Goal: Task Accomplishment & Management: Use online tool/utility

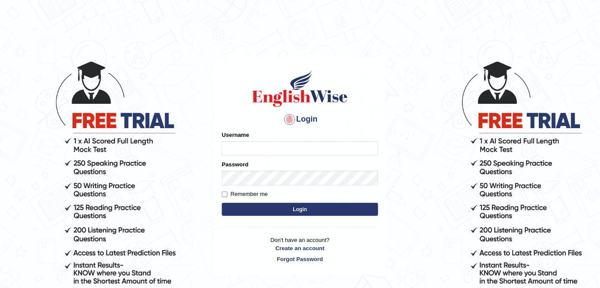
type input "FAridewala_123"
click at [306, 211] on button "Login" at bounding box center [300, 209] width 156 height 13
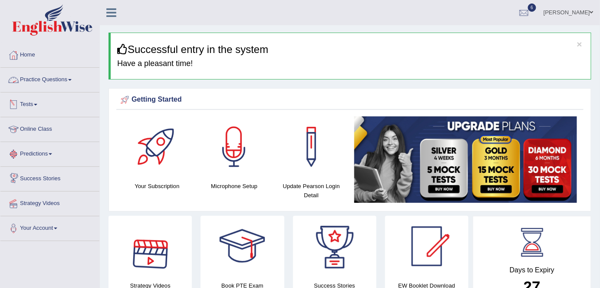
click at [53, 74] on link "Practice Questions" at bounding box center [49, 79] width 99 height 22
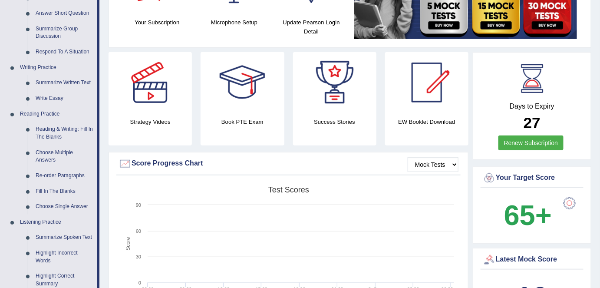
scroll to position [166, 0]
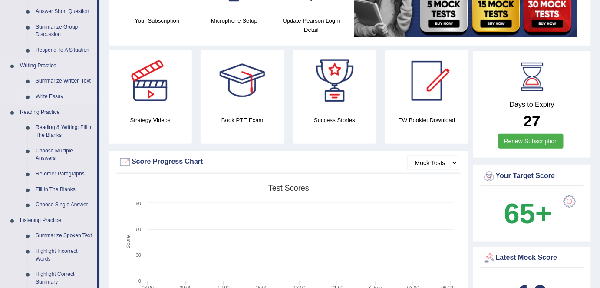
click at [49, 93] on link "Write Essay" at bounding box center [65, 97] width 66 height 16
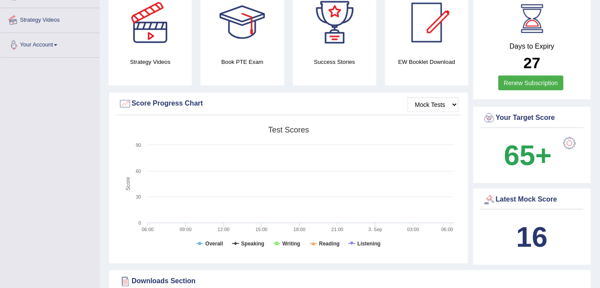
scroll to position [255, 0]
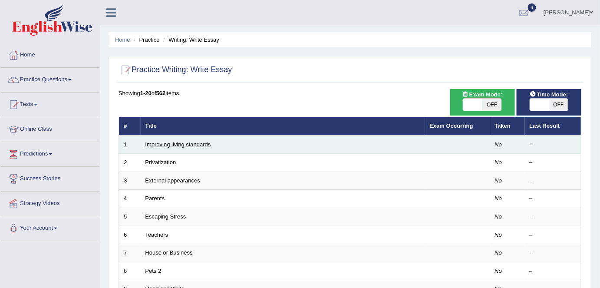
click at [168, 145] on link "Improving living standards" at bounding box center [179, 144] width 66 height 7
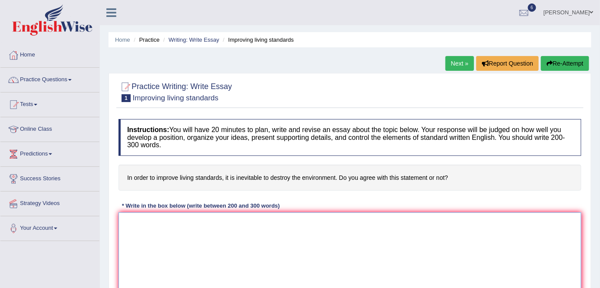
click at [149, 222] on textarea at bounding box center [350, 254] width 463 height 84
paste textarea "The increasing influence of (essay topic) on our lives has ignited numerous dis…"
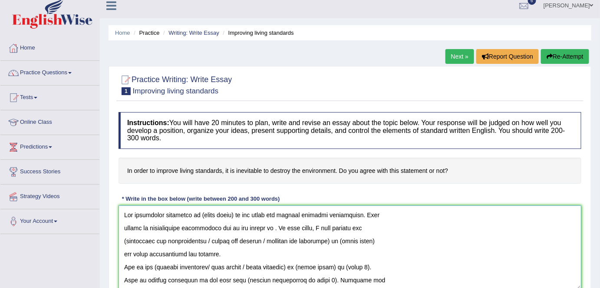
click at [232, 212] on textarea at bounding box center [350, 248] width 463 height 84
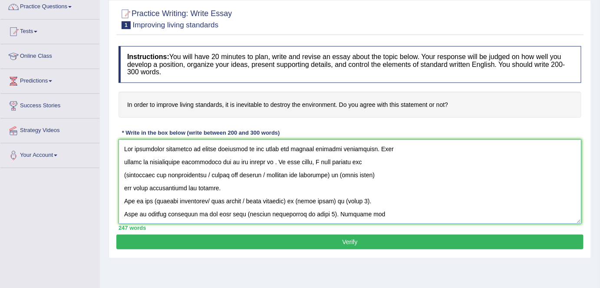
scroll to position [77, 0]
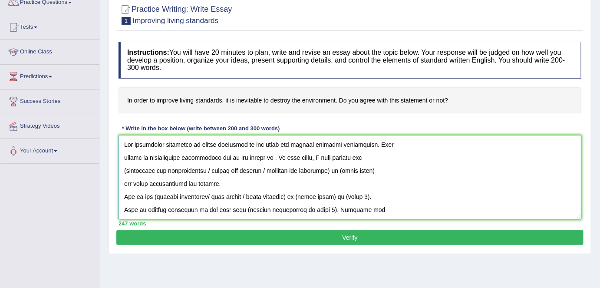
click at [212, 141] on textarea at bounding box center [350, 177] width 463 height 84
click at [309, 143] on textarea at bounding box center [350, 177] width 463 height 84
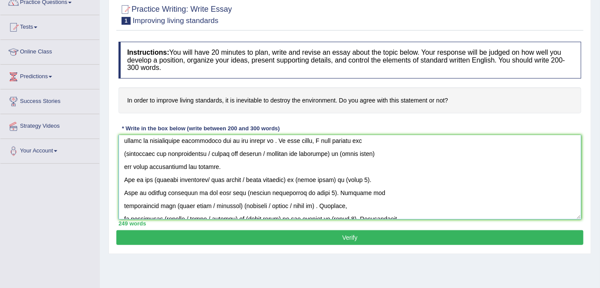
scroll to position [15, 0]
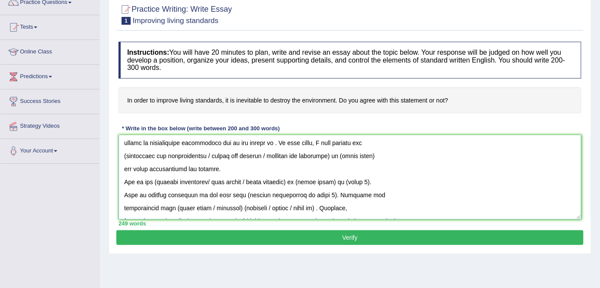
click at [261, 141] on textarea at bounding box center [350, 177] width 463 height 84
click at [213, 154] on textarea at bounding box center [350, 177] width 463 height 84
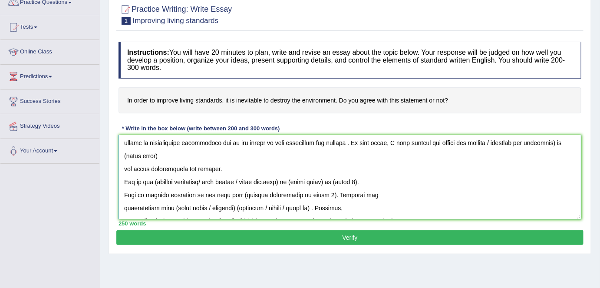
scroll to position [2, 0]
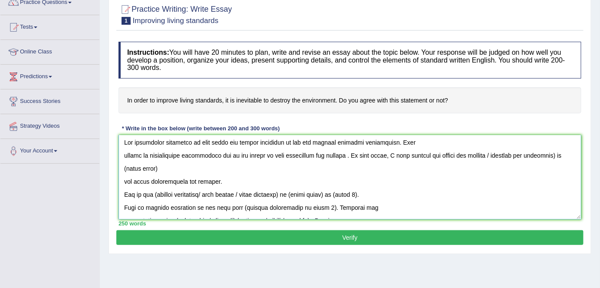
click at [425, 155] on textarea at bounding box center [350, 177] width 463 height 84
drag, startPoint x: 547, startPoint y: 153, endPoint x: 477, endPoint y: 156, distance: 69.6
click at [477, 156] on textarea at bounding box center [350, 177] width 463 height 84
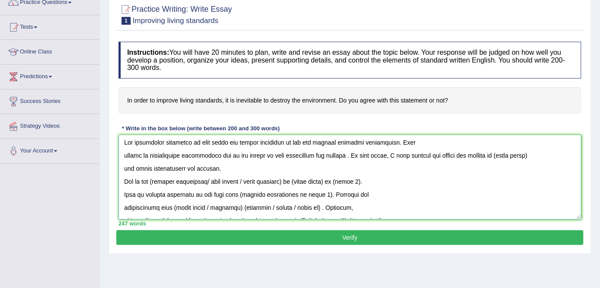
click at [517, 149] on textarea at bounding box center [350, 177] width 463 height 84
click at [521, 150] on textarea at bounding box center [350, 177] width 463 height 84
click at [228, 180] on textarea at bounding box center [350, 177] width 463 height 84
click at [158, 179] on textarea at bounding box center [350, 177] width 463 height 84
click at [156, 180] on textarea at bounding box center [350, 177] width 463 height 84
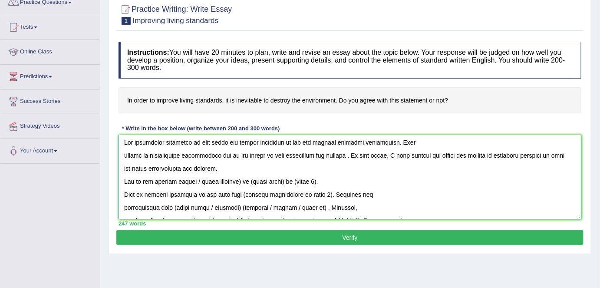
click at [246, 182] on textarea at bounding box center [350, 177] width 463 height 84
click at [239, 182] on textarea at bounding box center [350, 177] width 463 height 84
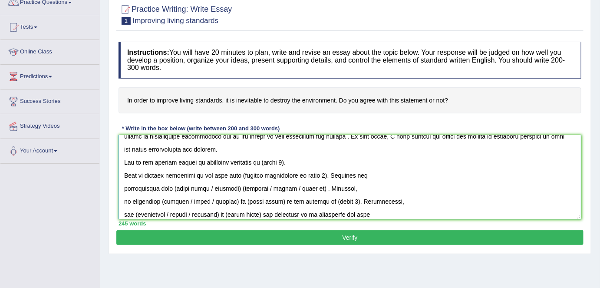
scroll to position [29, 0]
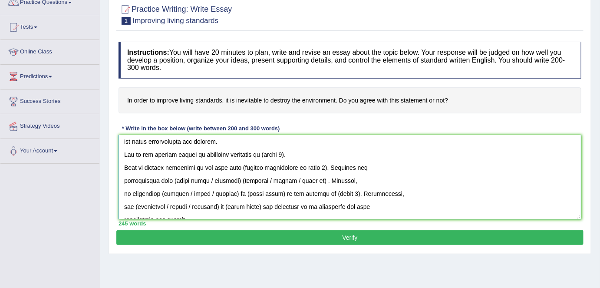
click at [288, 154] on textarea at bounding box center [350, 177] width 463 height 84
click at [315, 166] on textarea at bounding box center [350, 177] width 463 height 84
click at [313, 165] on textarea at bounding box center [350, 177] width 463 height 84
click at [306, 152] on textarea at bounding box center [350, 177] width 463 height 84
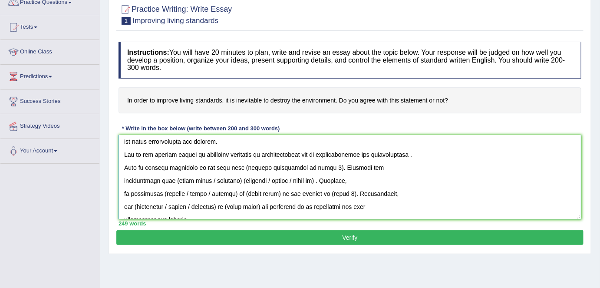
click at [342, 153] on textarea at bounding box center [350, 177] width 463 height 84
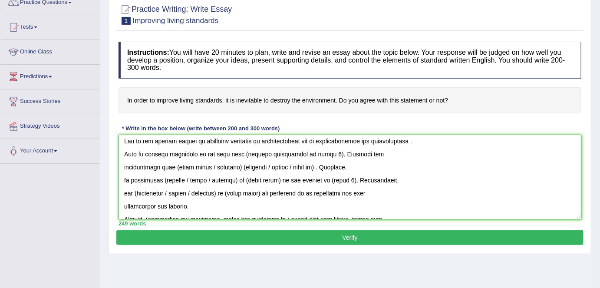
scroll to position [36, 0]
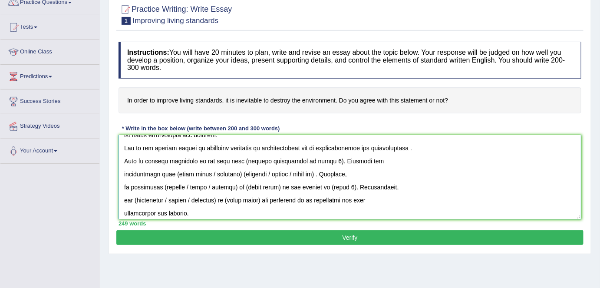
click at [313, 158] on textarea at bounding box center [350, 177] width 463 height 84
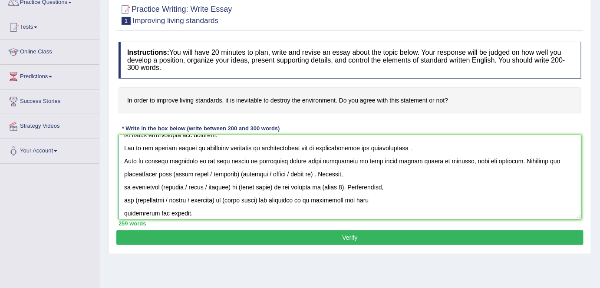
click at [321, 172] on textarea at bounding box center [350, 177] width 463 height 84
click at [232, 186] on textarea at bounding box center [350, 177] width 463 height 84
click at [164, 185] on textarea at bounding box center [350, 177] width 463 height 84
click at [162, 185] on textarea at bounding box center [350, 177] width 463 height 84
click at [177, 185] on textarea at bounding box center [350, 177] width 463 height 84
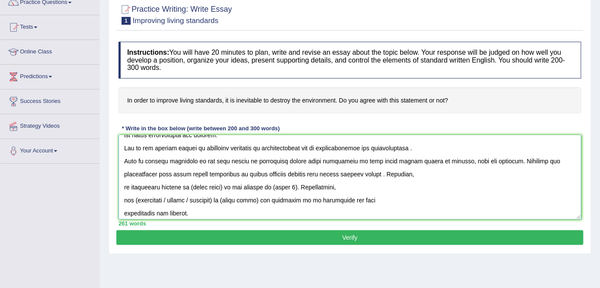
click at [178, 186] on textarea at bounding box center [350, 177] width 463 height 84
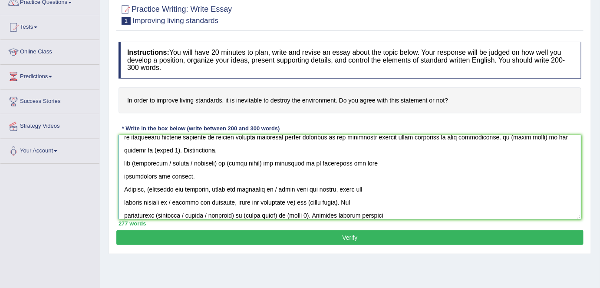
scroll to position [93, 0]
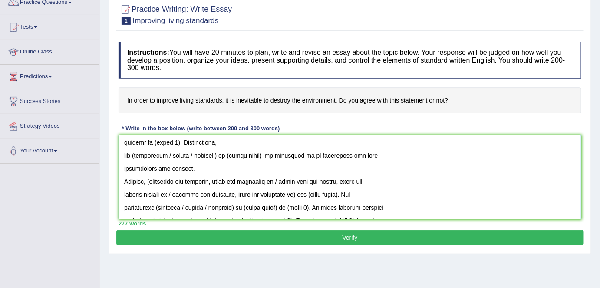
drag, startPoint x: 505, startPoint y: 186, endPoint x: 328, endPoint y: 166, distance: 177.4
click at [328, 166] on textarea at bounding box center [350, 177] width 463 height 84
click at [226, 138] on textarea at bounding box center [350, 177] width 463 height 84
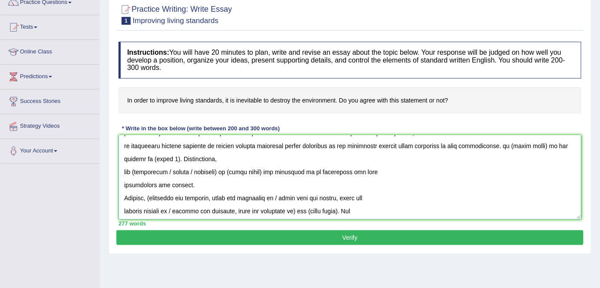
scroll to position [75, 0]
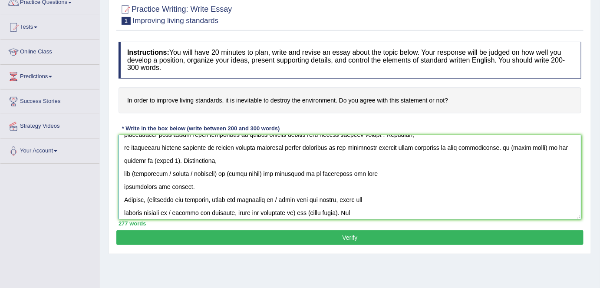
drag, startPoint x: 504, startPoint y: 143, endPoint x: 170, endPoint y: 161, distance: 334.2
click at [170, 161] on textarea at bounding box center [350, 177] width 463 height 84
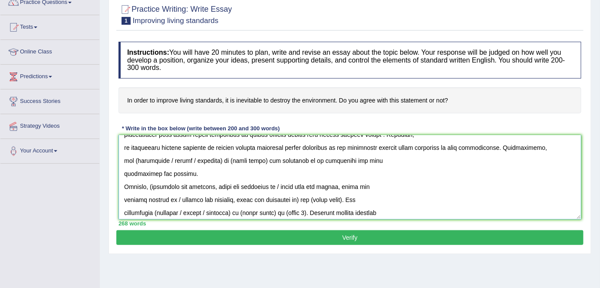
drag, startPoint x: 266, startPoint y: 159, endPoint x: 192, endPoint y: 162, distance: 74.8
click at [192, 162] on textarea at bounding box center [350, 177] width 463 height 84
click at [172, 159] on textarea at bounding box center [350, 177] width 463 height 84
click at [123, 171] on textarea at bounding box center [350, 177] width 463 height 84
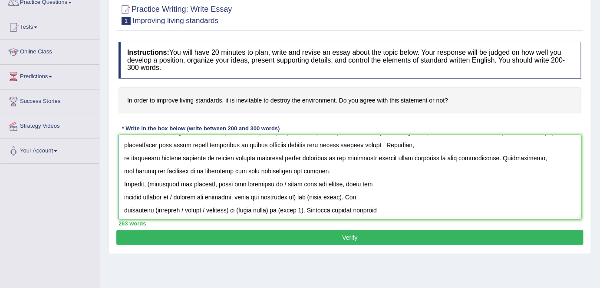
scroll to position [77, 0]
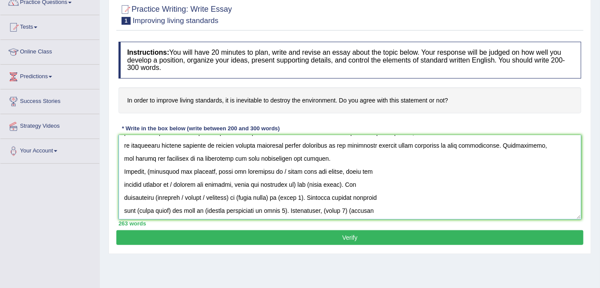
click at [212, 168] on textarea at bounding box center [350, 177] width 463 height 84
click at [280, 170] on textarea at bounding box center [350, 177] width 463 height 84
click at [296, 184] on textarea at bounding box center [350, 177] width 463 height 84
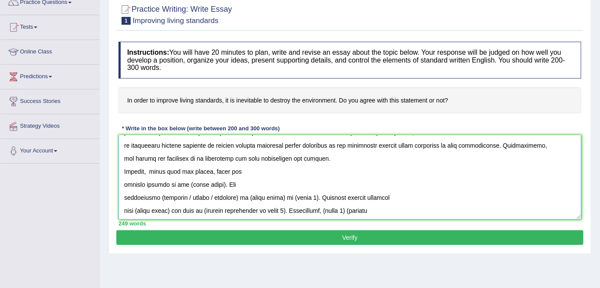
click at [124, 183] on textarea at bounding box center [350, 177] width 463 height 84
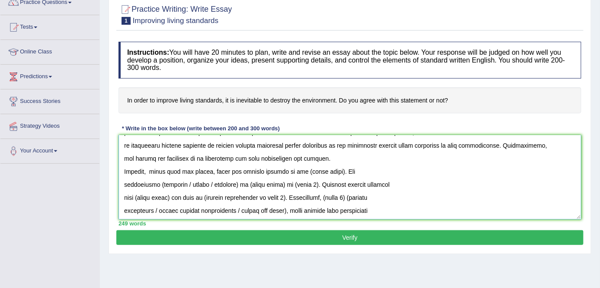
click at [332, 171] on textarea at bounding box center [350, 177] width 463 height 84
click at [123, 184] on textarea at bounding box center [350, 177] width 463 height 84
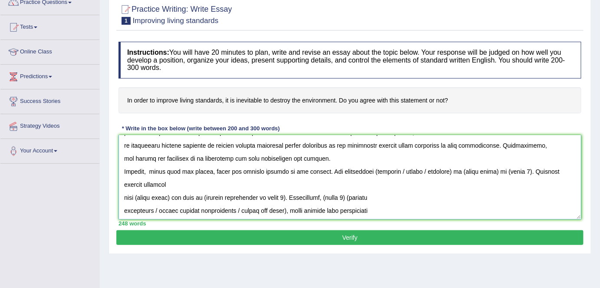
click at [394, 170] on textarea at bounding box center [350, 177] width 463 height 84
click at [261, 167] on textarea at bounding box center [350, 177] width 463 height 84
click at [476, 171] on textarea at bounding box center [350, 177] width 463 height 84
click at [567, 172] on textarea at bounding box center [350, 177] width 463 height 84
click at [122, 195] on textarea at bounding box center [350, 177] width 463 height 84
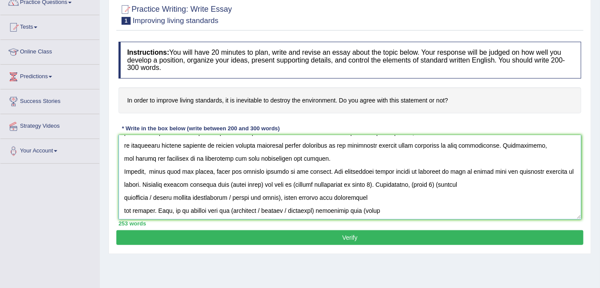
click at [245, 181] on textarea at bounding box center [350, 177] width 463 height 84
click at [323, 183] on textarea at bounding box center [350, 177] width 463 height 84
click at [377, 169] on textarea at bounding box center [350, 177] width 463 height 84
click at [240, 183] on textarea at bounding box center [350, 177] width 463 height 84
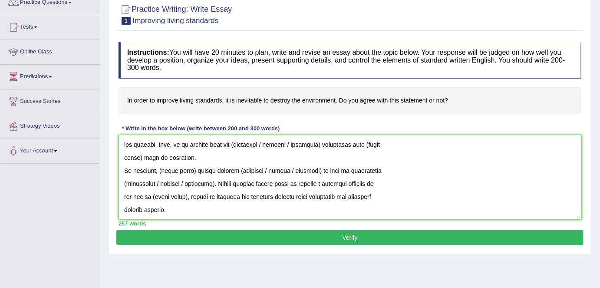
drag, startPoint x: 447, startPoint y: 184, endPoint x: 260, endPoint y: 179, distance: 186.9
click at [260, 179] on textarea at bounding box center [350, 177] width 463 height 84
click at [469, 163] on textarea at bounding box center [350, 177] width 463 height 84
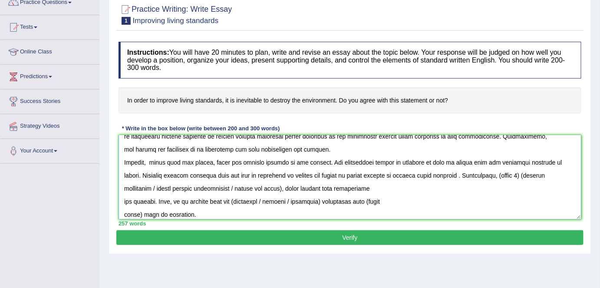
scroll to position [83, 0]
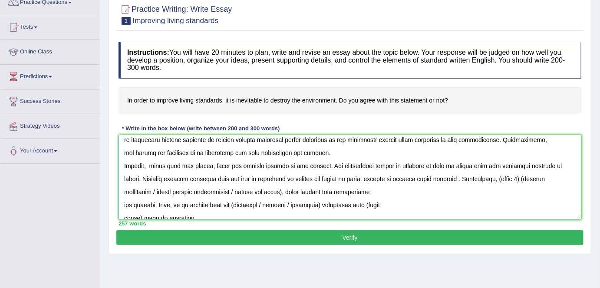
drag, startPoint x: 446, startPoint y: 180, endPoint x: 388, endPoint y: 188, distance: 58.4
click at [388, 188] on textarea at bounding box center [350, 177] width 463 height 84
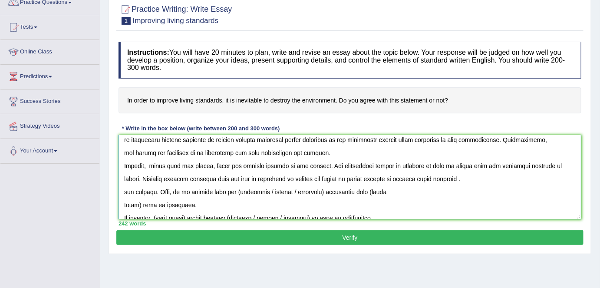
click at [155, 188] on textarea at bounding box center [350, 177] width 463 height 84
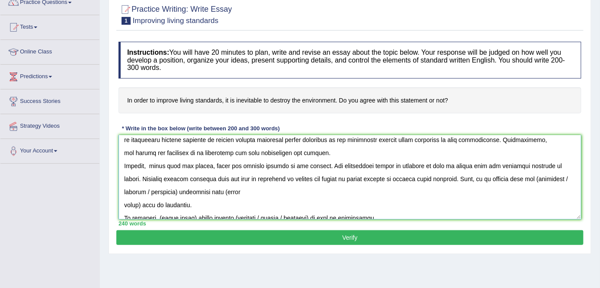
click at [551, 177] on textarea at bounding box center [350, 177] width 463 height 84
click at [565, 176] on textarea at bounding box center [350, 177] width 463 height 84
click at [139, 204] on textarea at bounding box center [350, 177] width 463 height 84
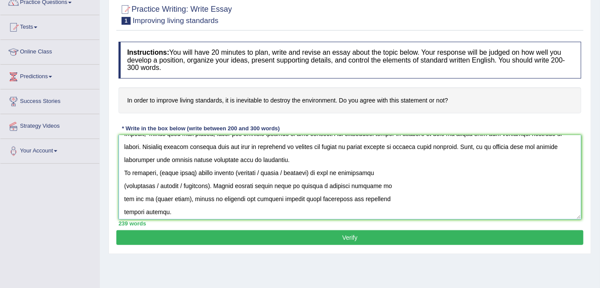
scroll to position [117, 0]
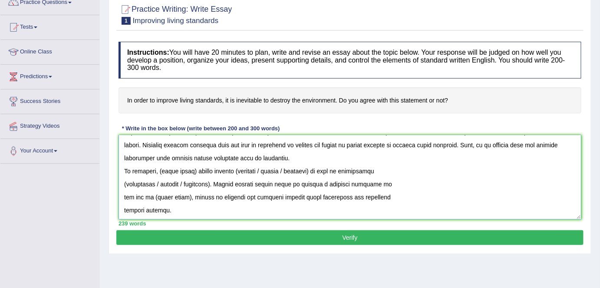
click at [192, 169] on textarea at bounding box center [350, 177] width 463 height 84
click at [195, 169] on textarea at bounding box center [350, 177] width 463 height 84
click at [298, 169] on textarea at bounding box center [350, 177] width 463 height 84
click at [322, 169] on textarea at bounding box center [350, 177] width 463 height 84
click at [160, 183] on textarea at bounding box center [350, 177] width 463 height 84
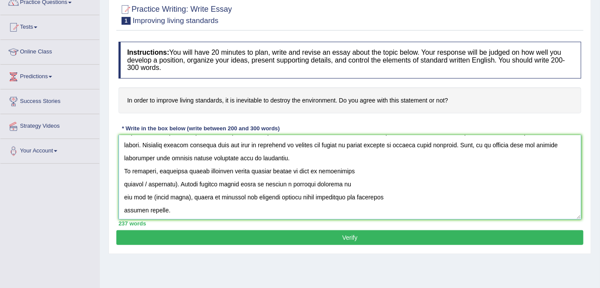
click at [172, 182] on textarea at bounding box center [350, 177] width 463 height 84
click at [185, 196] on textarea at bounding box center [350, 177] width 463 height 84
click at [187, 194] on textarea at bounding box center [350, 177] width 463 height 84
click at [267, 168] on textarea at bounding box center [350, 177] width 463 height 84
click at [370, 170] on textarea at bounding box center [350, 177] width 463 height 84
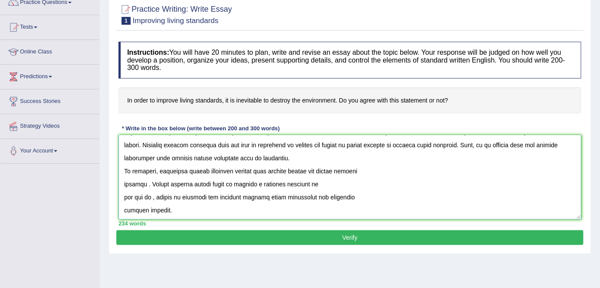
click at [123, 181] on textarea at bounding box center [350, 177] width 463 height 84
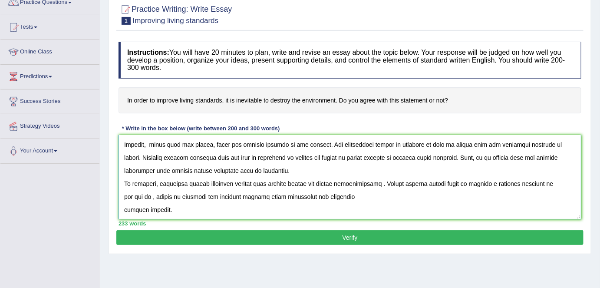
scroll to position [104, 0]
click at [153, 195] on textarea at bounding box center [350, 177] width 463 height 84
click at [123, 209] on textarea at bounding box center [350, 177] width 463 height 84
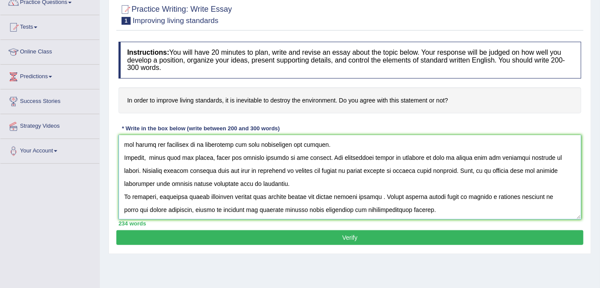
scroll to position [0, 0]
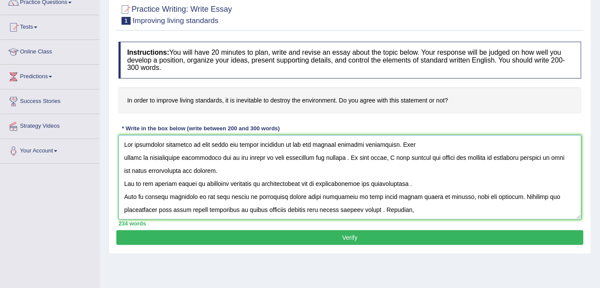
click at [122, 156] on textarea at bounding box center [350, 177] width 463 height 84
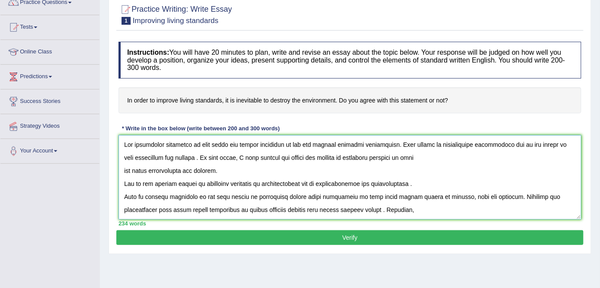
click at [124, 171] on textarea at bounding box center [350, 177] width 463 height 84
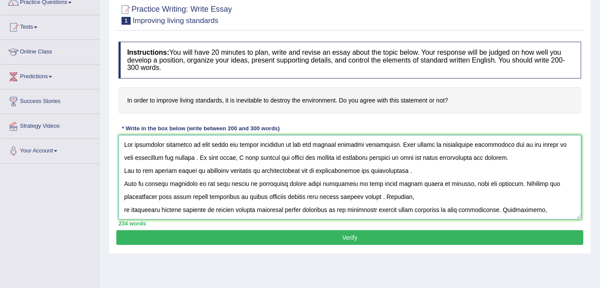
click at [182, 156] on textarea at bounding box center [350, 177] width 463 height 84
click at [183, 158] on textarea at bounding box center [350, 177] width 463 height 84
click at [122, 182] on textarea at bounding box center [350, 177] width 463 height 84
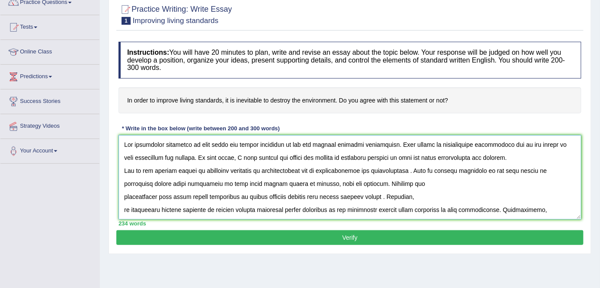
click at [414, 170] on textarea at bounding box center [350, 177] width 463 height 84
click at [123, 196] on textarea at bounding box center [350, 177] width 463 height 84
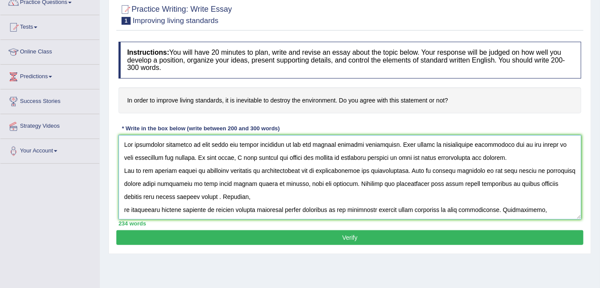
click at [123, 208] on textarea at bounding box center [350, 177] width 463 height 84
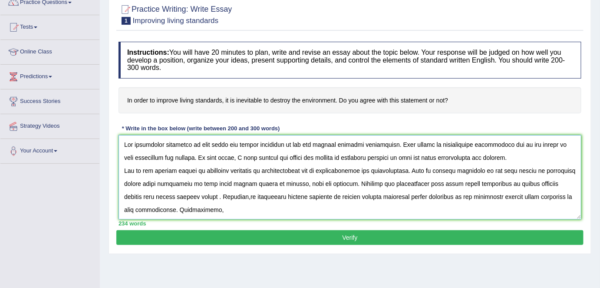
click at [196, 196] on textarea at bounding box center [350, 177] width 463 height 84
click at [199, 211] on textarea at bounding box center [350, 177] width 463 height 84
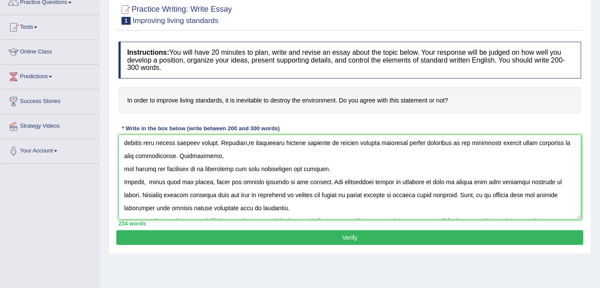
scroll to position [56, 0]
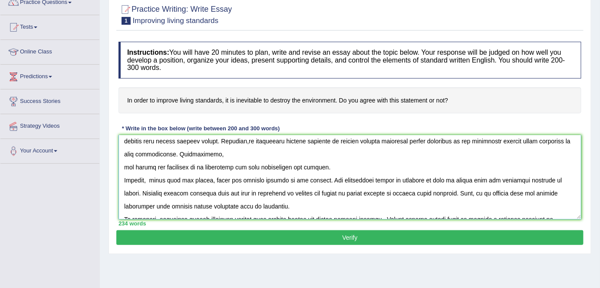
click at [124, 165] on textarea at bounding box center [350, 177] width 463 height 84
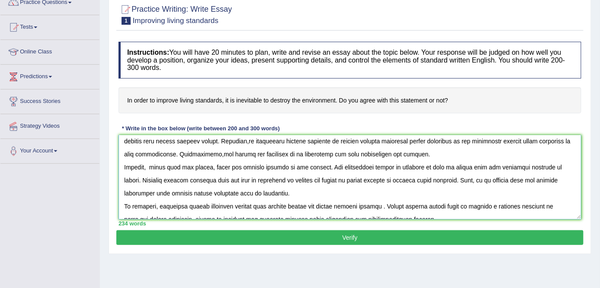
scroll to position [43, 0]
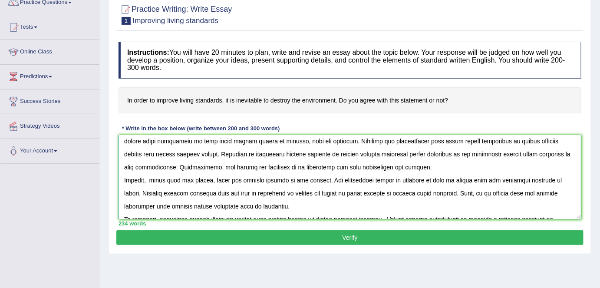
click at [153, 179] on textarea at bounding box center [350, 177] width 463 height 84
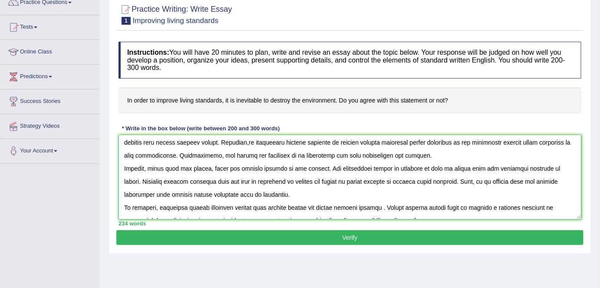
scroll to position [65, 0]
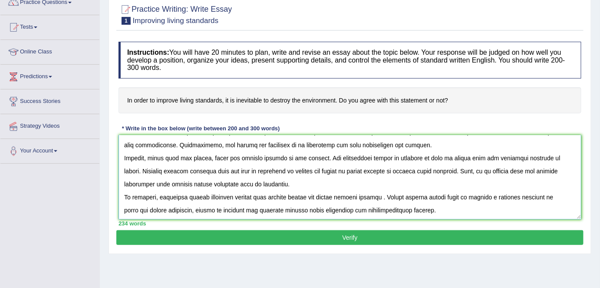
type textarea "The increasing influence of life style and living standards on our has ignited …"
click at [358, 239] on button "Verify" at bounding box center [350, 237] width 468 height 15
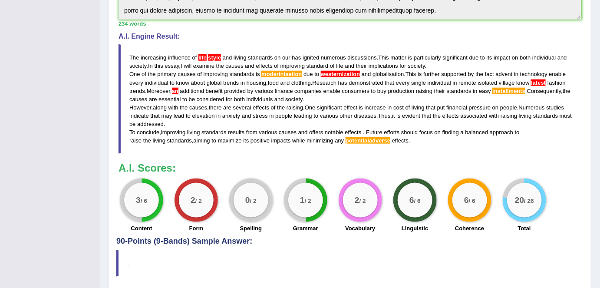
scroll to position [272, 0]
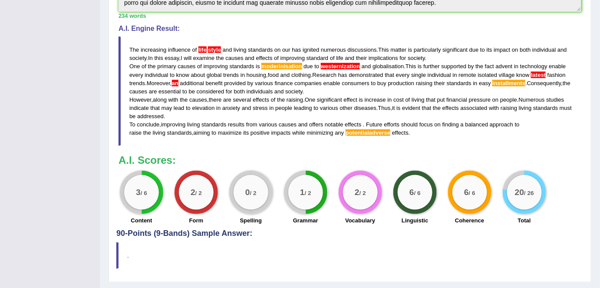
click at [209, 46] on span "style" at bounding box center [214, 49] width 13 height 7
click at [203, 49] on span "life" at bounding box center [203, 49] width 8 height 7
click at [275, 64] on span "moderinisation" at bounding box center [282, 66] width 40 height 7
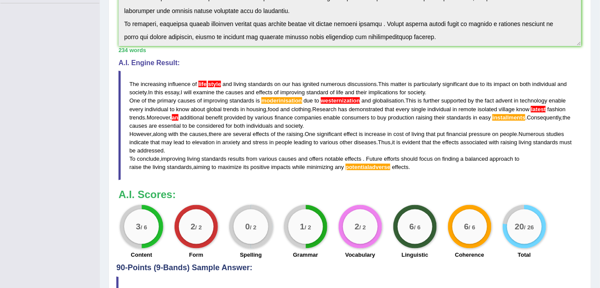
scroll to position [229, 0]
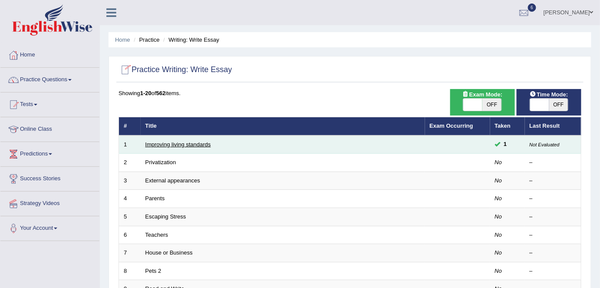
click at [166, 142] on link "Improving living standards" at bounding box center [179, 144] width 66 height 7
